Goal: Task Accomplishment & Management: Manage account settings

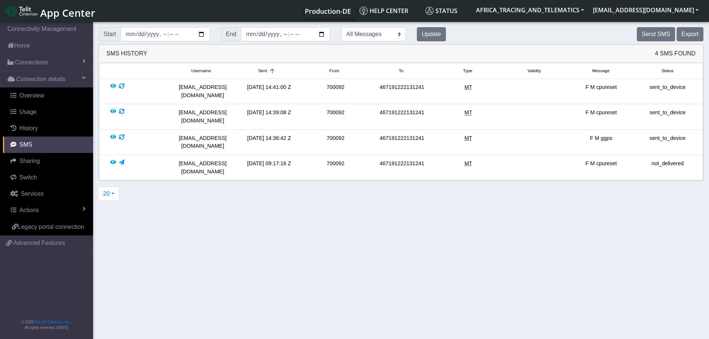
scroll to position [3, 0]
click at [30, 62] on span "Connections" at bounding box center [31, 62] width 33 height 9
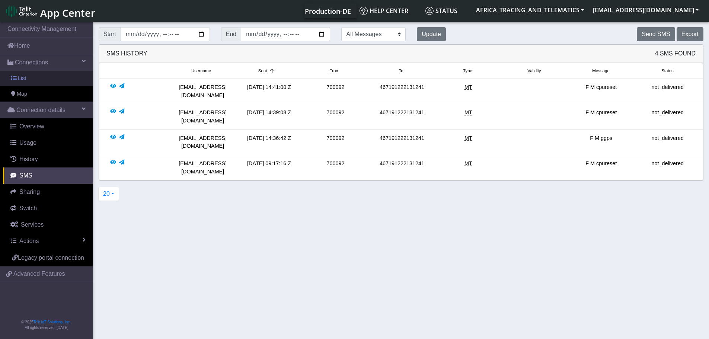
click at [36, 75] on link "List" at bounding box center [46, 79] width 93 height 16
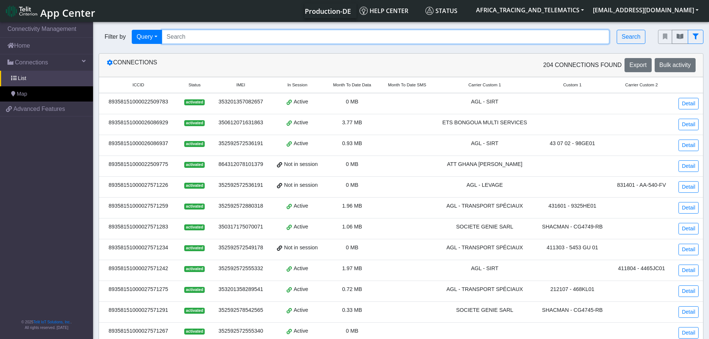
click at [203, 39] on input "Search..." at bounding box center [386, 37] width 448 height 14
type input "TRANSCOLD"
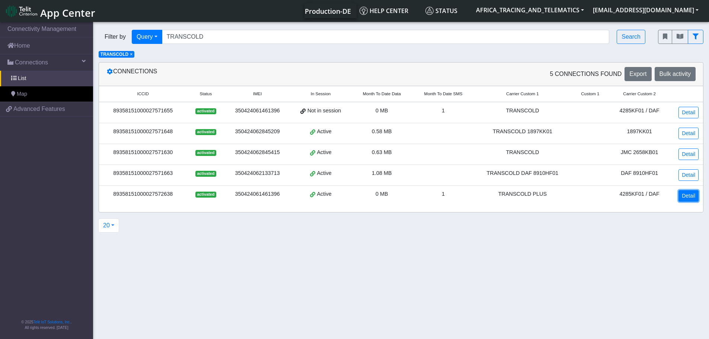
click at [681, 199] on link "Detail" at bounding box center [688, 196] width 20 height 12
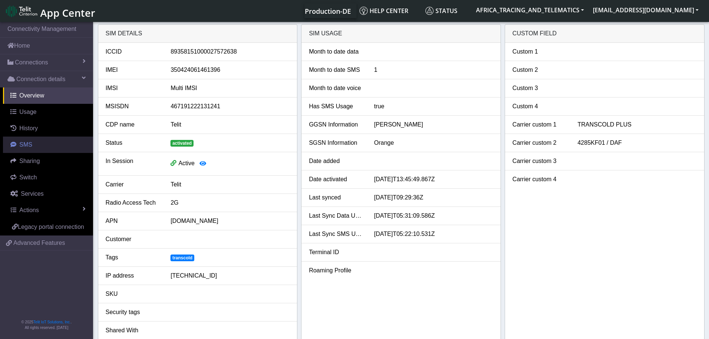
click at [35, 143] on link "SMS" at bounding box center [48, 145] width 90 height 16
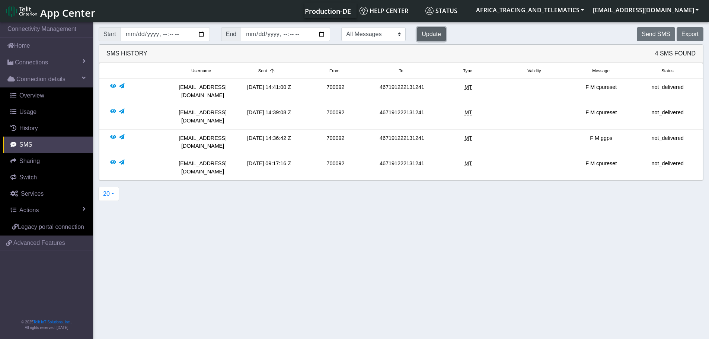
click at [417, 37] on button "Update" at bounding box center [431, 34] width 29 height 14
click at [417, 36] on button "Update" at bounding box center [431, 34] width 29 height 14
click at [119, 86] on div at bounding box center [121, 91] width 5 height 16
click at [417, 33] on button "Update" at bounding box center [431, 34] width 29 height 14
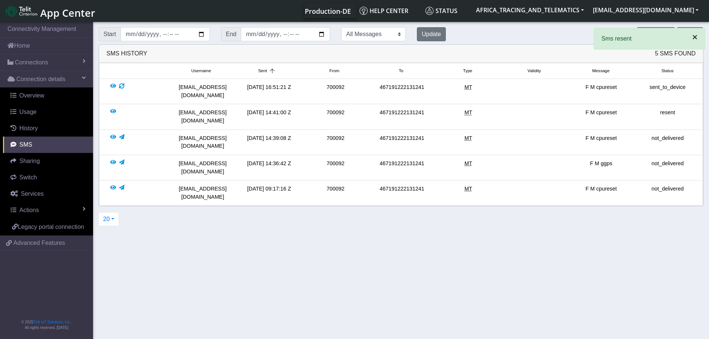
click at [694, 37] on span "×" at bounding box center [694, 37] width 5 height 10
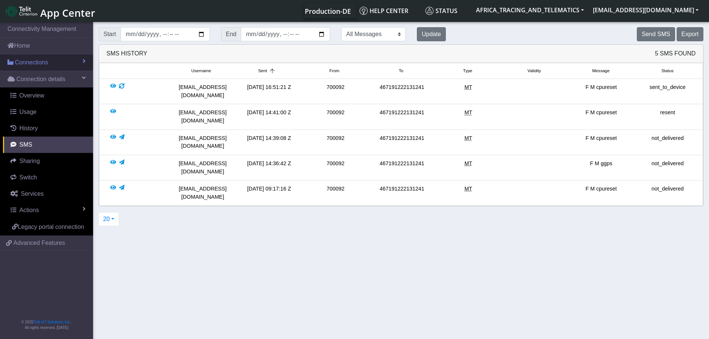
click at [36, 61] on span "Connections" at bounding box center [31, 62] width 33 height 9
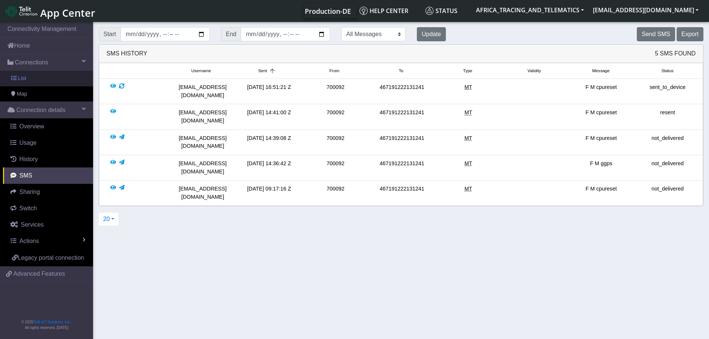
click at [39, 82] on link "List" at bounding box center [46, 79] width 93 height 16
